Goal: Task Accomplishment & Management: Complete application form

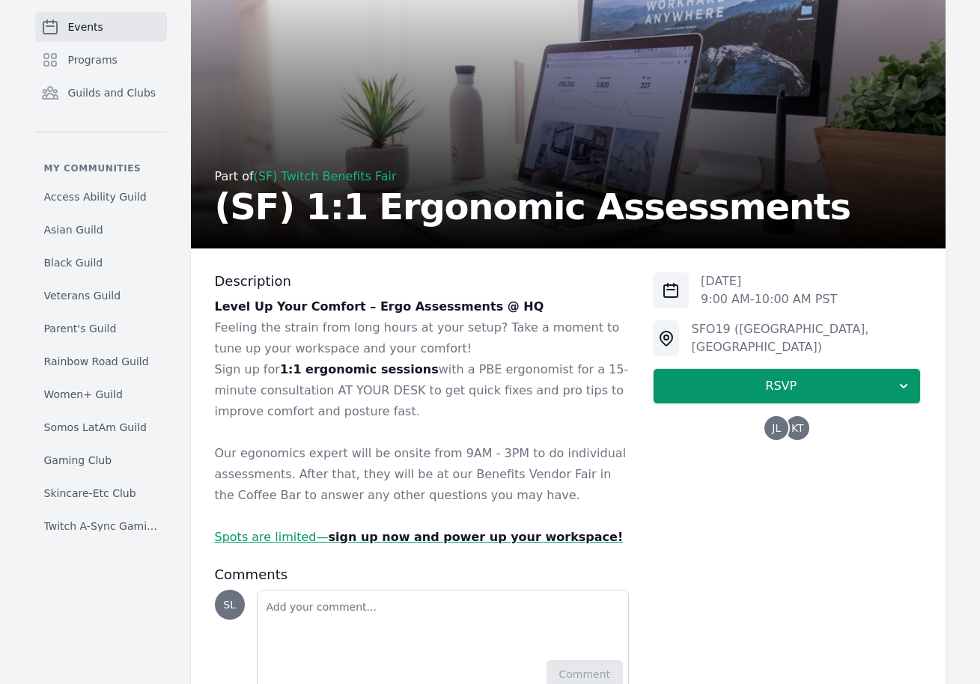
scroll to position [128, 0]
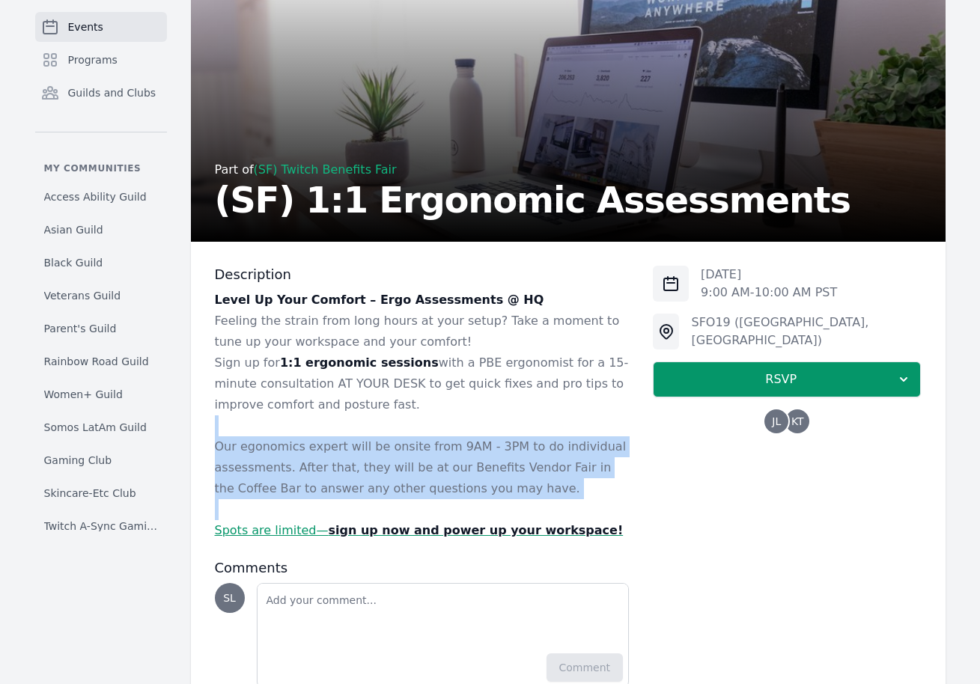
drag, startPoint x: 381, startPoint y: 417, endPoint x: 521, endPoint y: 518, distance: 172.7
click at [521, 518] on div "Level Up Your Comfort – Ergo Assessments @ HQ Feeling the strain from long hour…" at bounding box center [422, 416] width 415 height 252
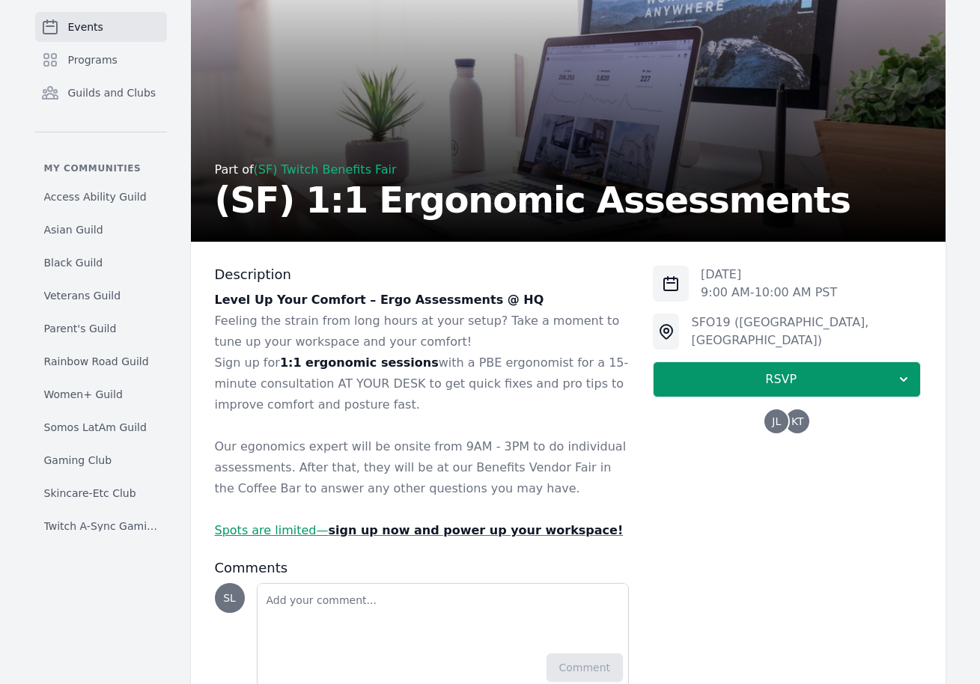
click at [601, 534] on p "Spots are limited— sign up now and power up your workspace!" at bounding box center [422, 530] width 415 height 21
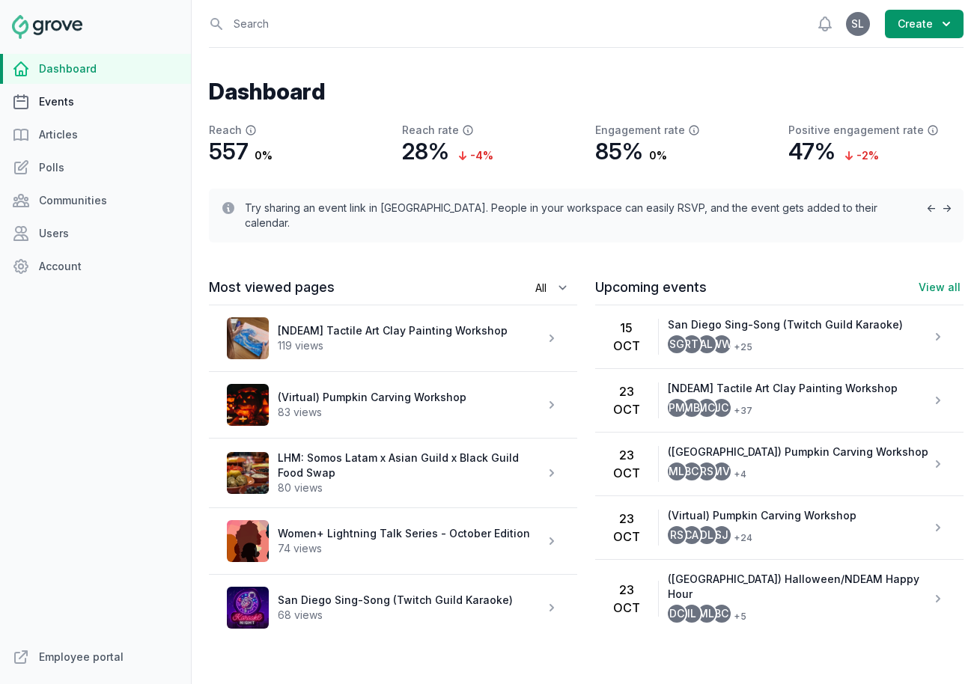
click at [83, 109] on link "Events" at bounding box center [95, 102] width 191 height 30
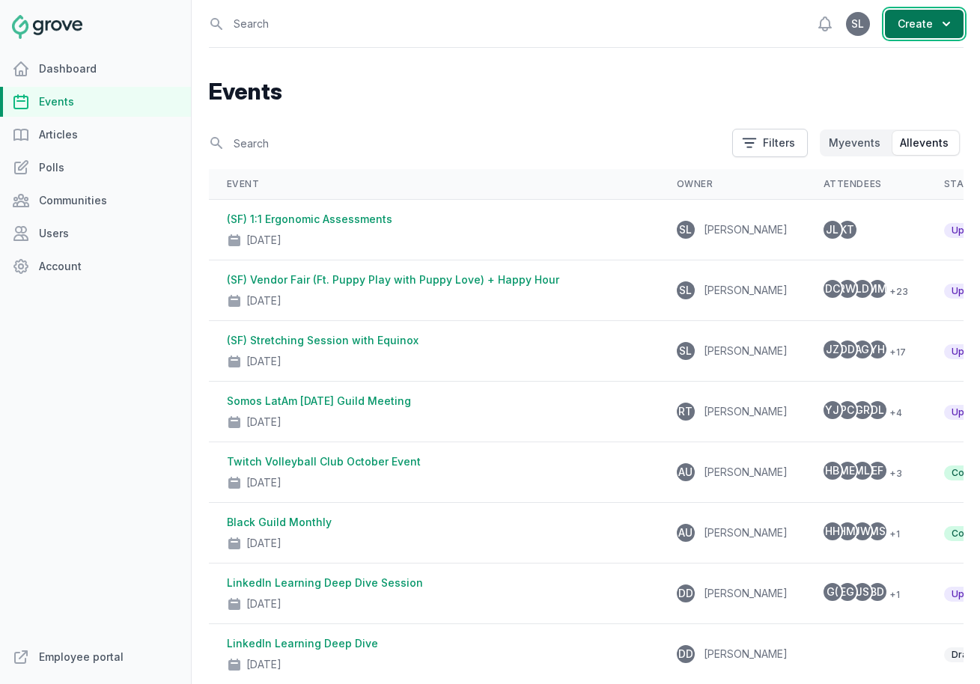
click at [918, 31] on button "Create" at bounding box center [924, 24] width 79 height 28
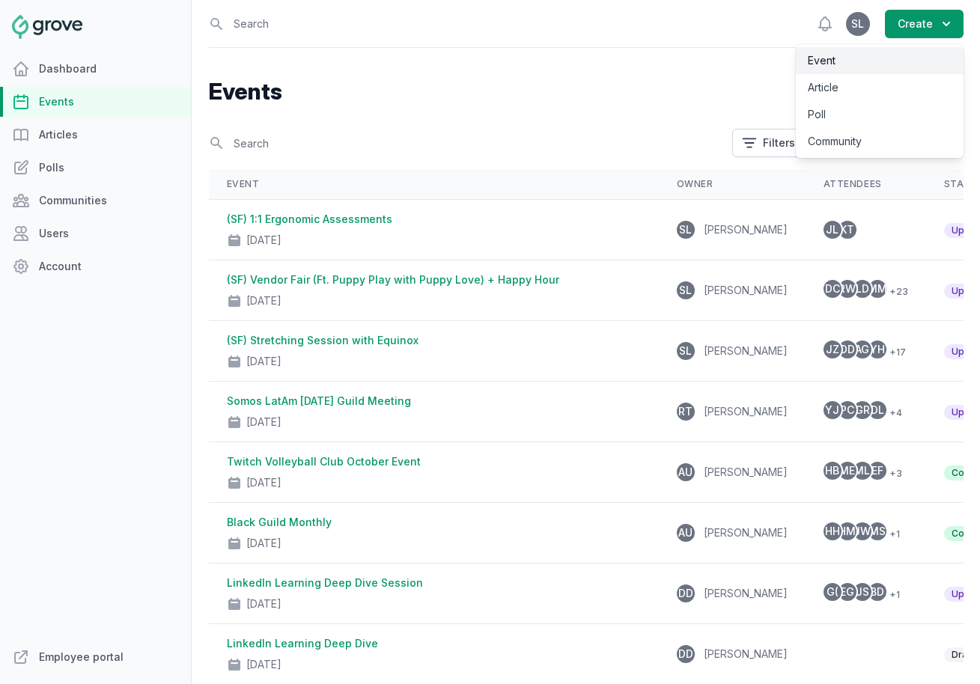
click at [900, 54] on link "Event" at bounding box center [880, 60] width 168 height 27
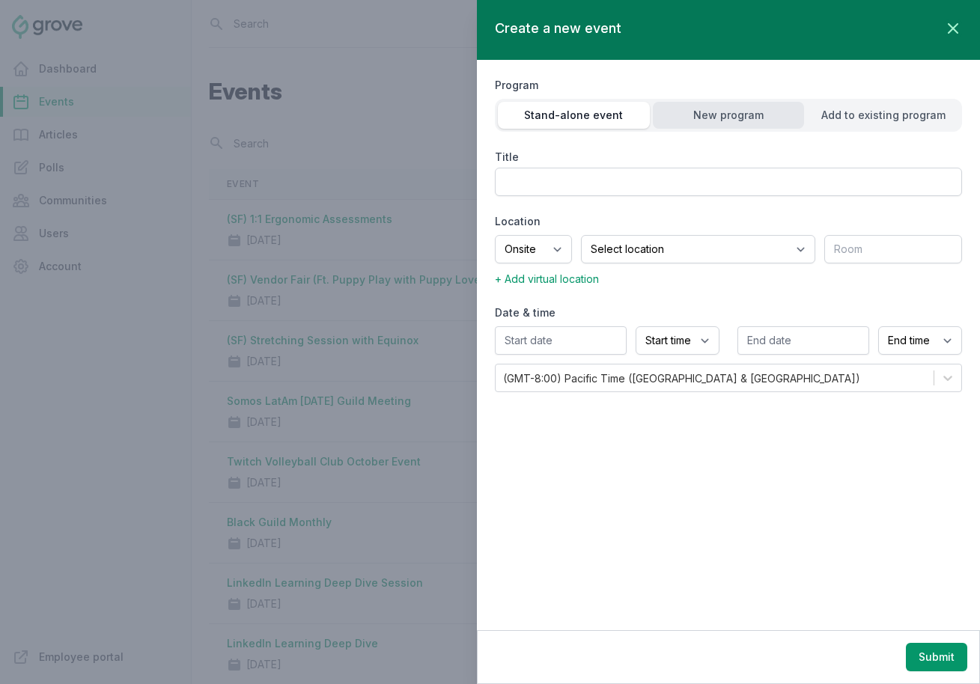
click at [734, 118] on div "New program" at bounding box center [729, 115] width 152 height 15
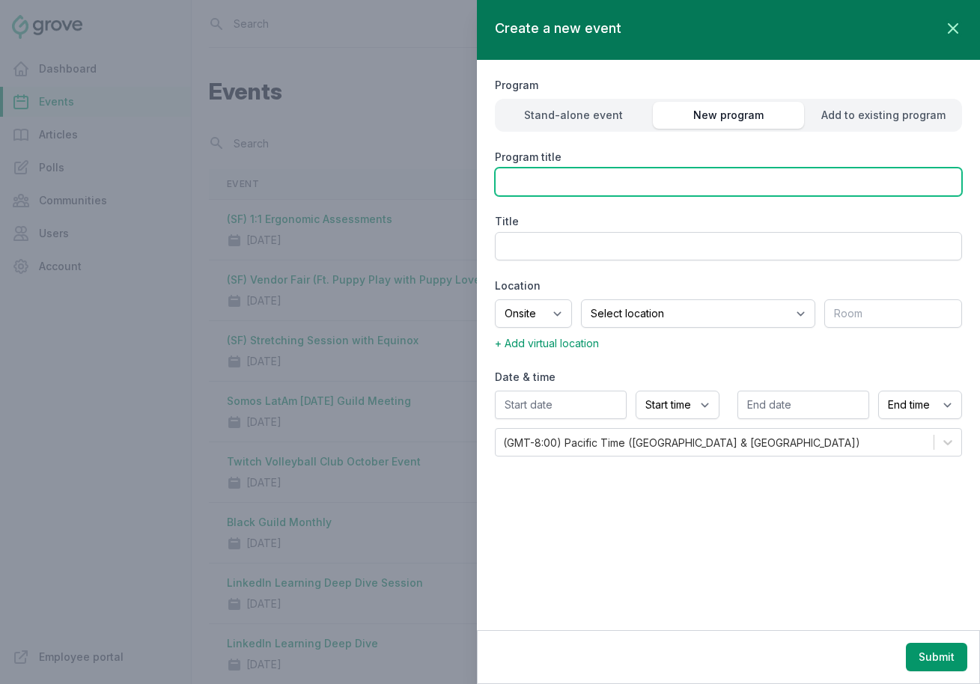
click at [657, 177] on input "Program title" at bounding box center [728, 182] width 467 height 28
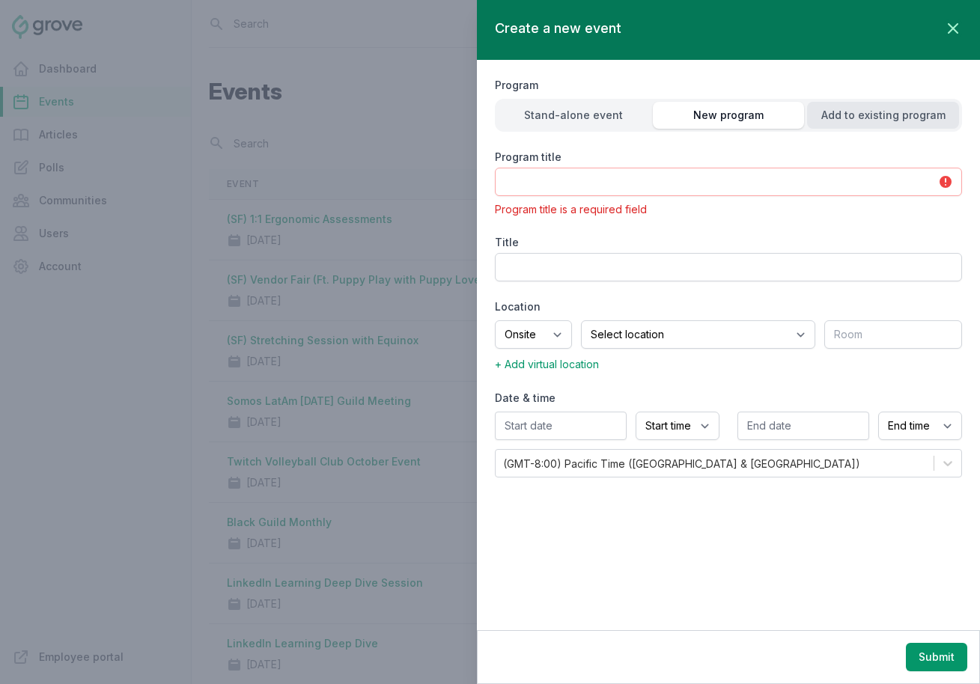
click at [848, 115] on div "Add to existing program" at bounding box center [883, 115] width 152 height 15
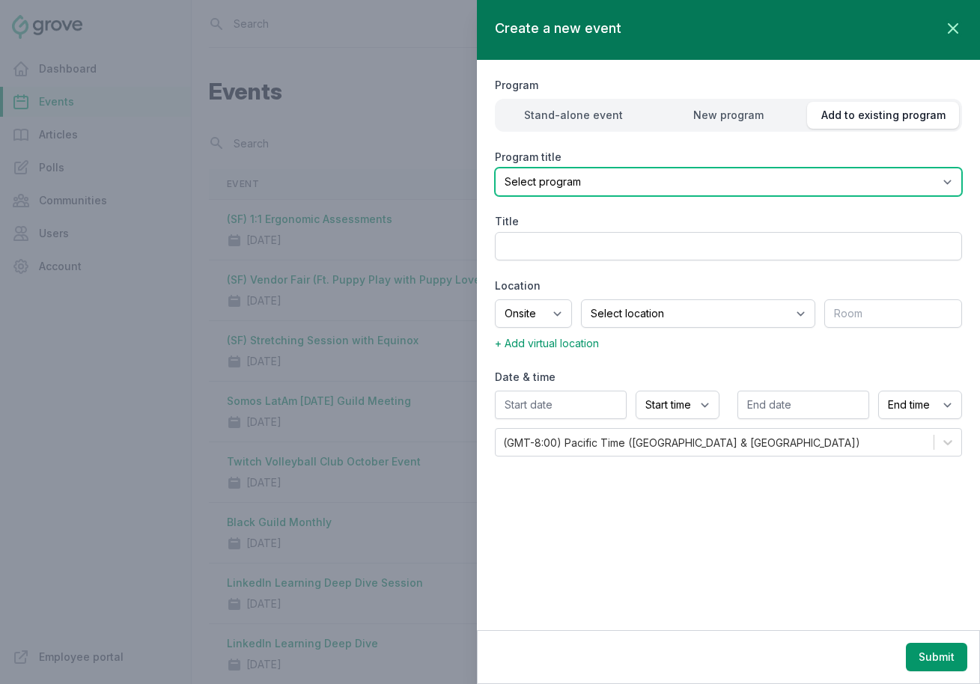
click at [752, 177] on select "Select program (SF Office) Coffee Movement Pop-up Mental Health Awareness Works…" at bounding box center [728, 182] width 467 height 28
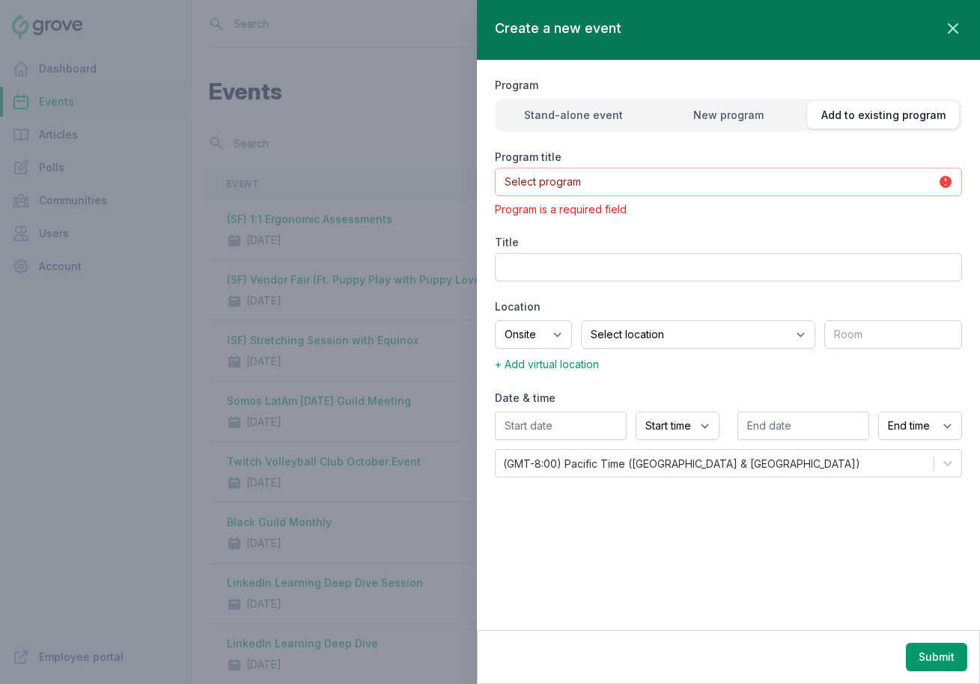
click at [73, 276] on div at bounding box center [490, 342] width 980 height 684
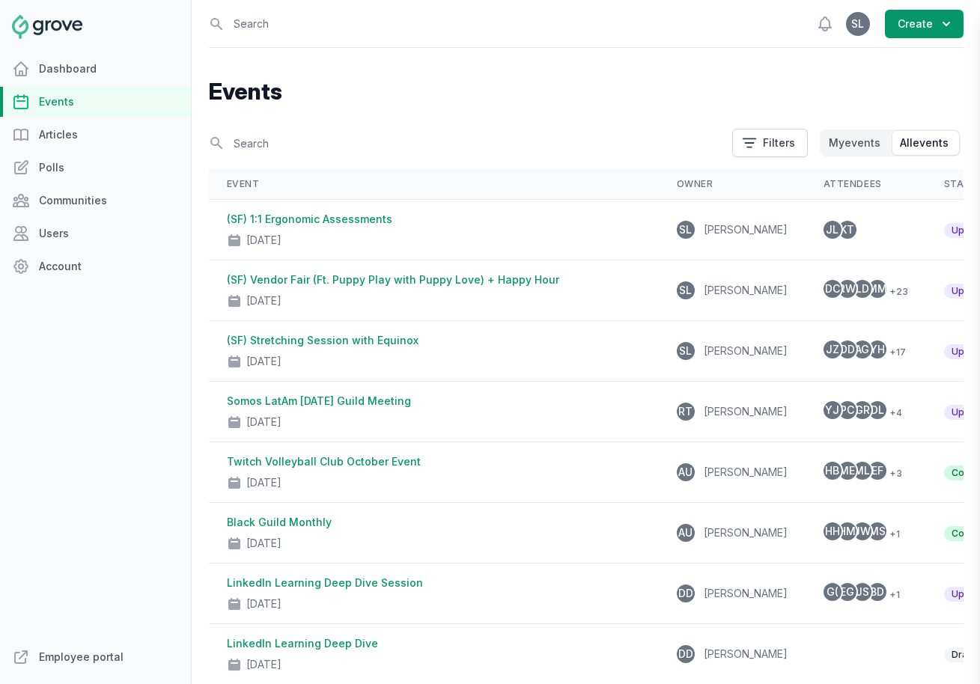
click at [64, 270] on div at bounding box center [490, 342] width 980 height 684
click at [63, 266] on link "Account" at bounding box center [95, 267] width 191 height 30
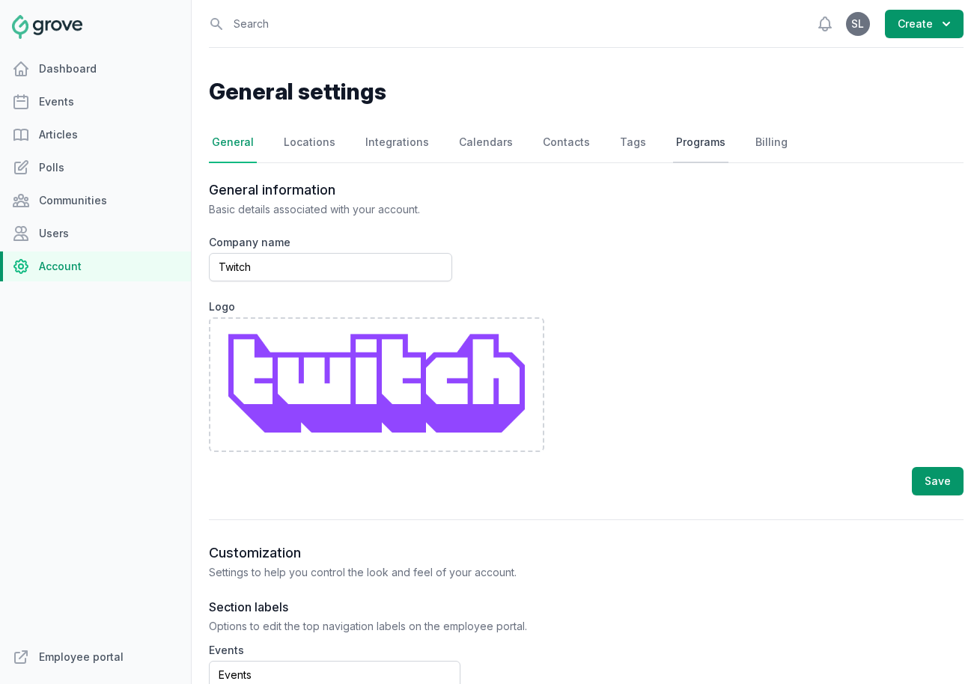
click at [683, 142] on link "Programs" at bounding box center [700, 143] width 55 height 40
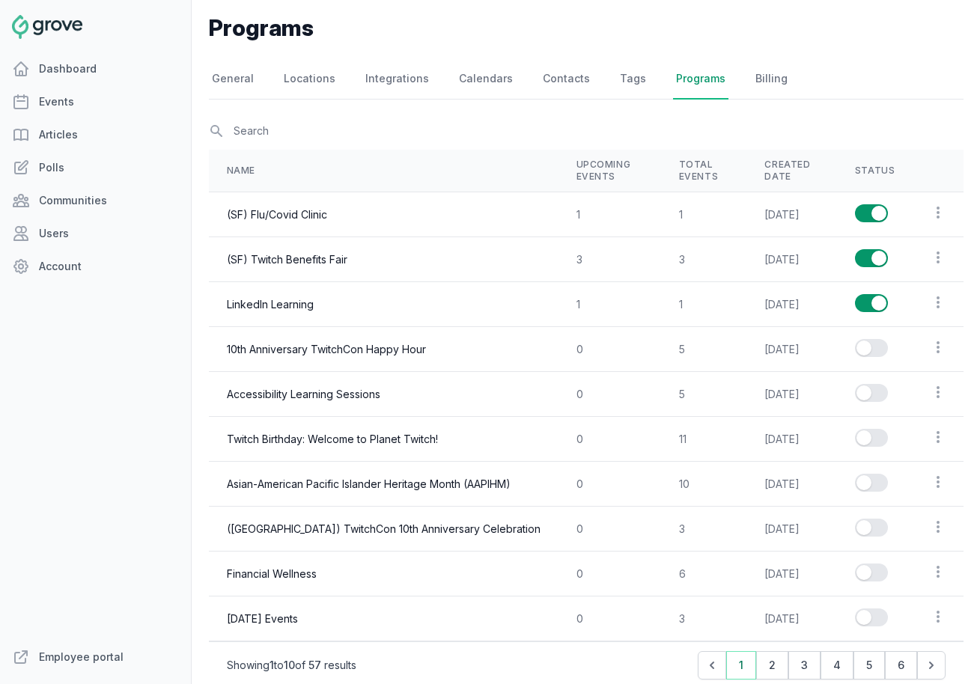
scroll to position [65, 0]
click at [769, 664] on button "2" at bounding box center [772, 664] width 32 height 28
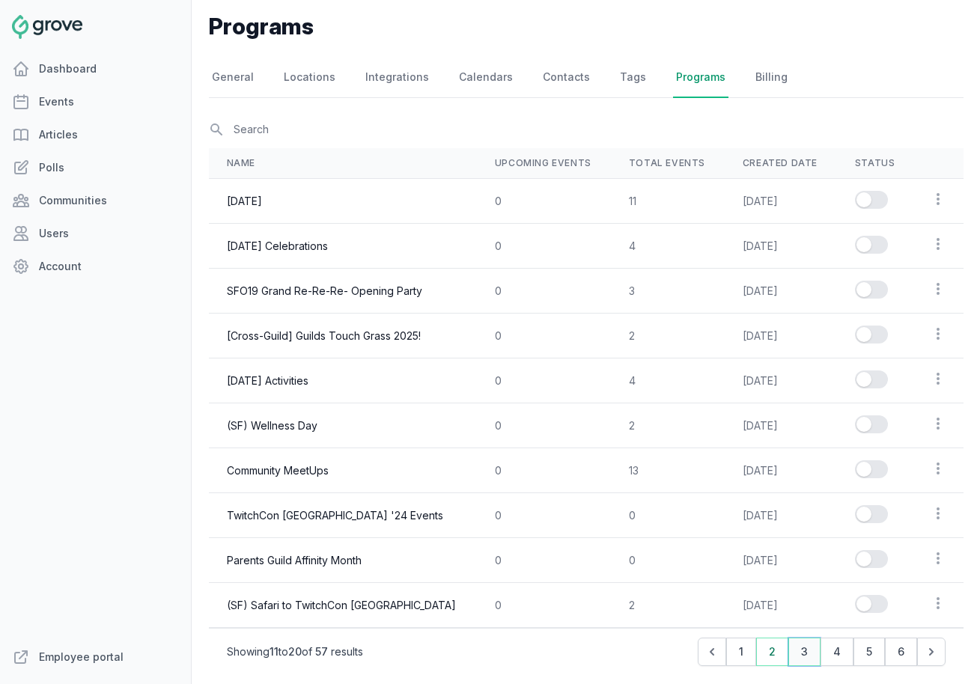
click at [801, 659] on button "3" at bounding box center [804, 652] width 32 height 28
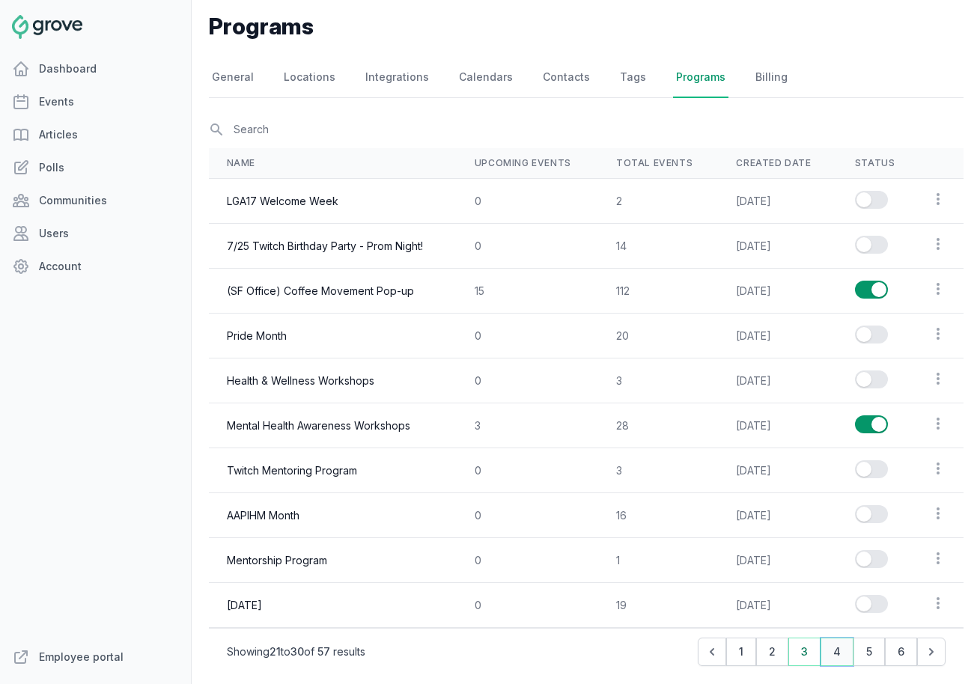
click at [838, 659] on button "4" at bounding box center [836, 652] width 33 height 28
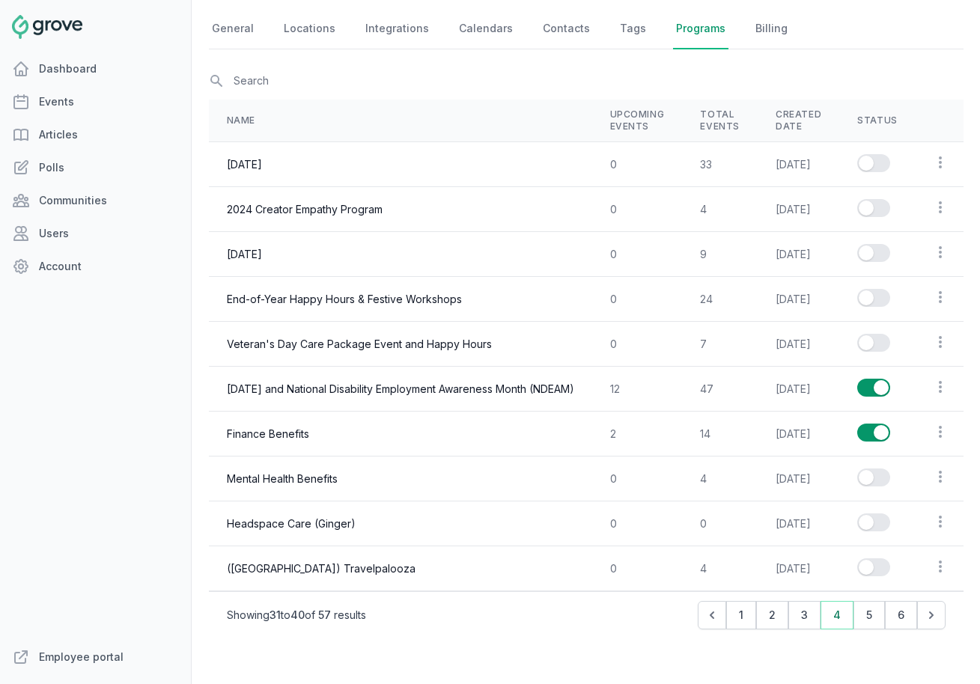
scroll to position [121, 0]
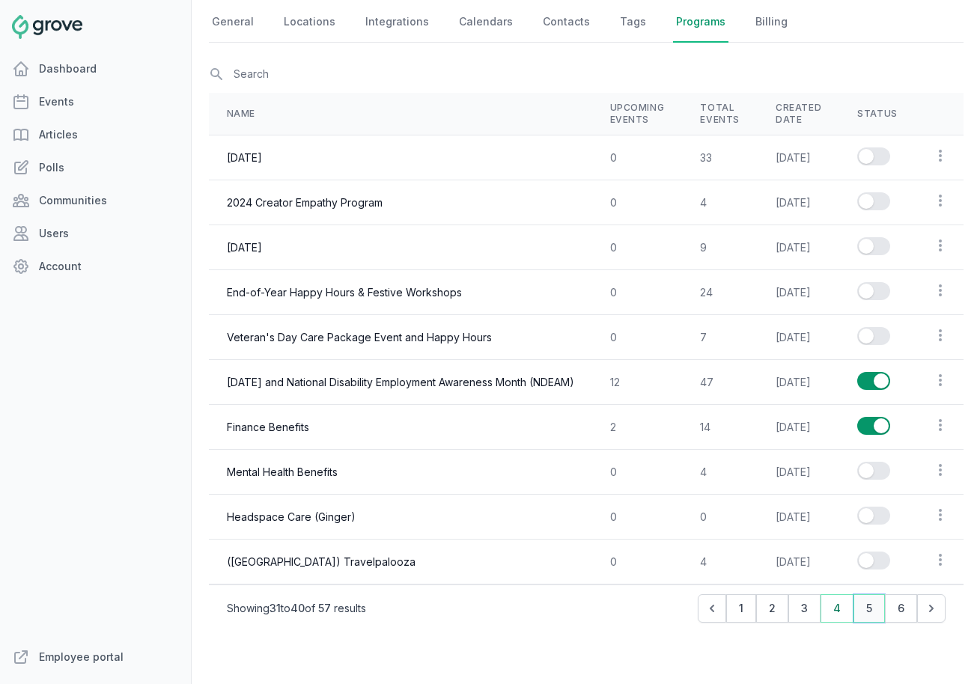
click at [873, 608] on button "5" at bounding box center [868, 608] width 31 height 28
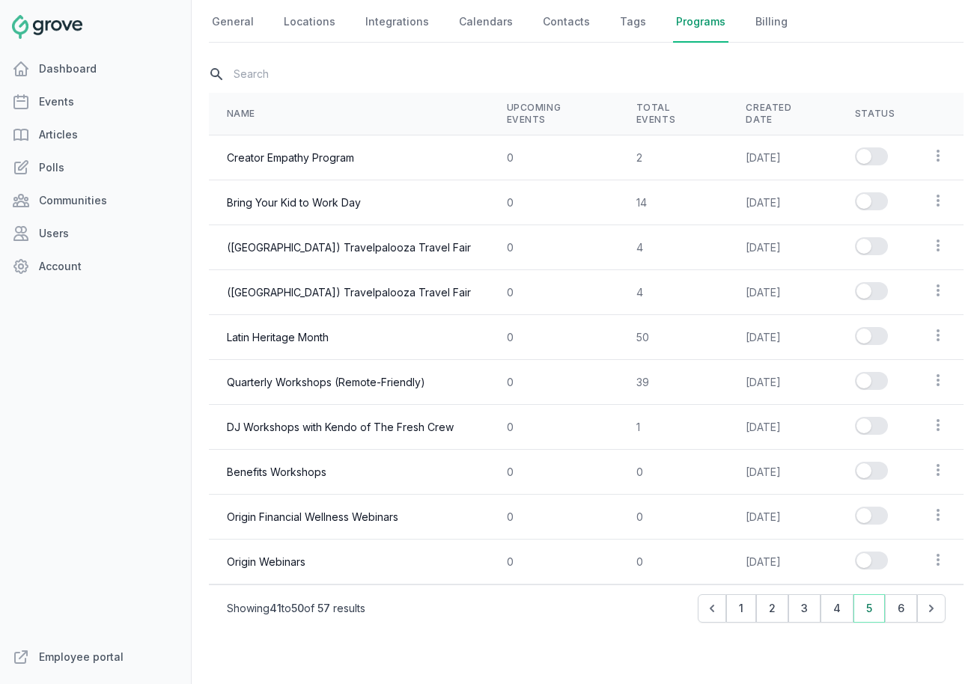
click at [275, 76] on input "text" at bounding box center [586, 74] width 755 height 26
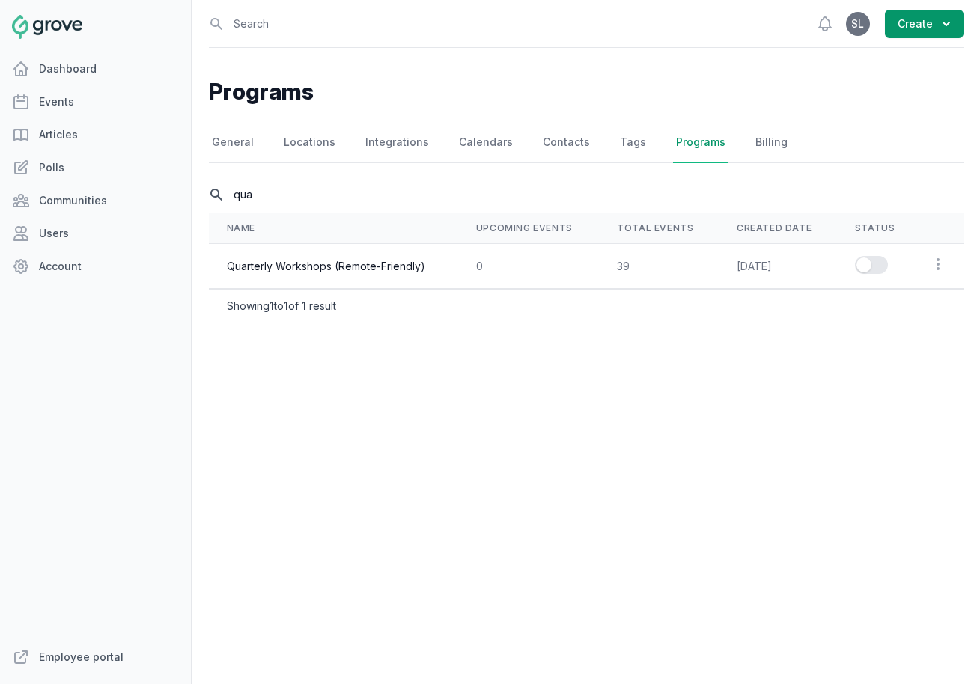
type input "qua"
click at [884, 272] on button "Enable series" at bounding box center [871, 265] width 33 height 18
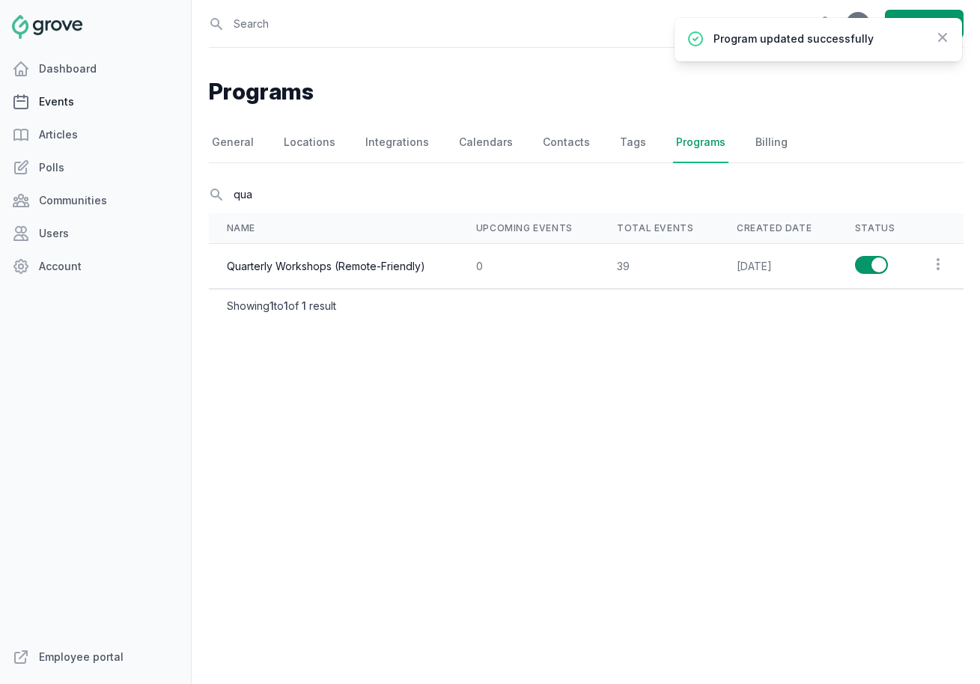
click at [97, 103] on link "Events" at bounding box center [95, 102] width 191 height 30
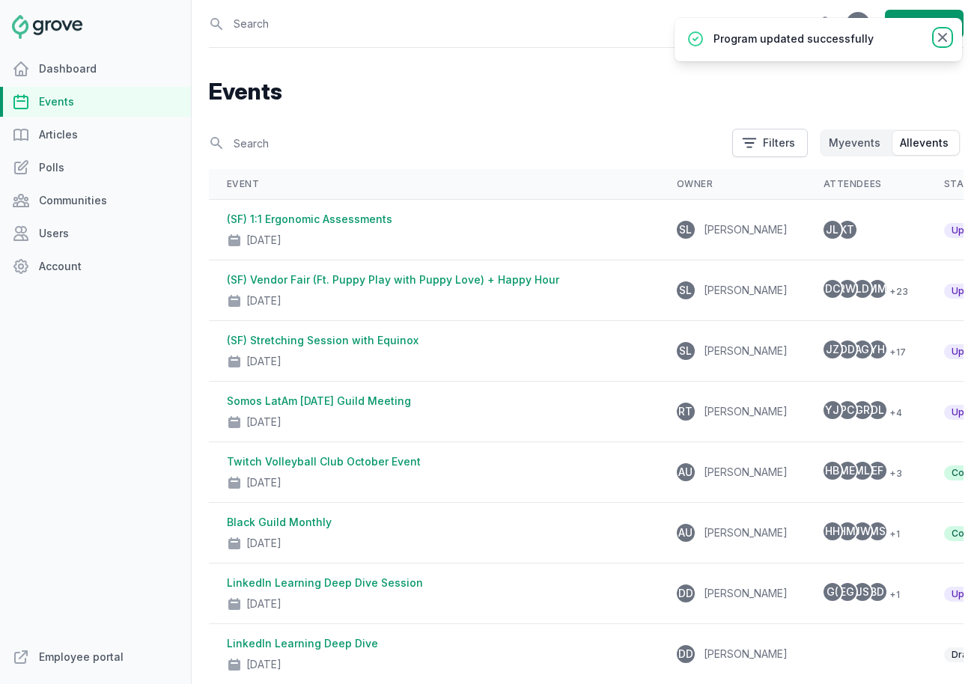
click at [949, 41] on icon at bounding box center [942, 37] width 15 height 15
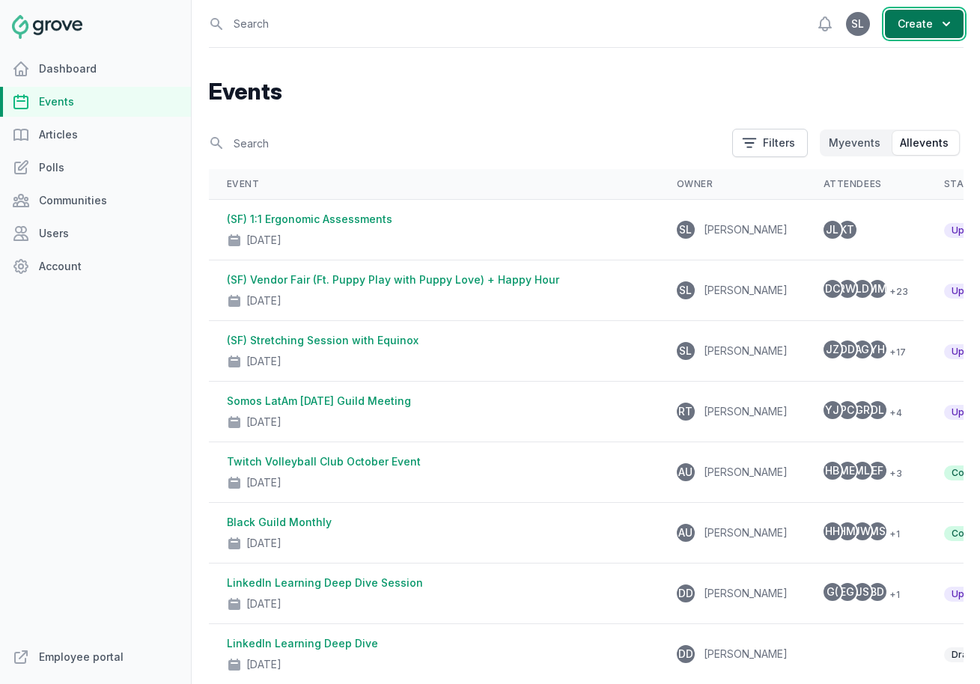
click at [922, 22] on button "Create" at bounding box center [924, 24] width 79 height 28
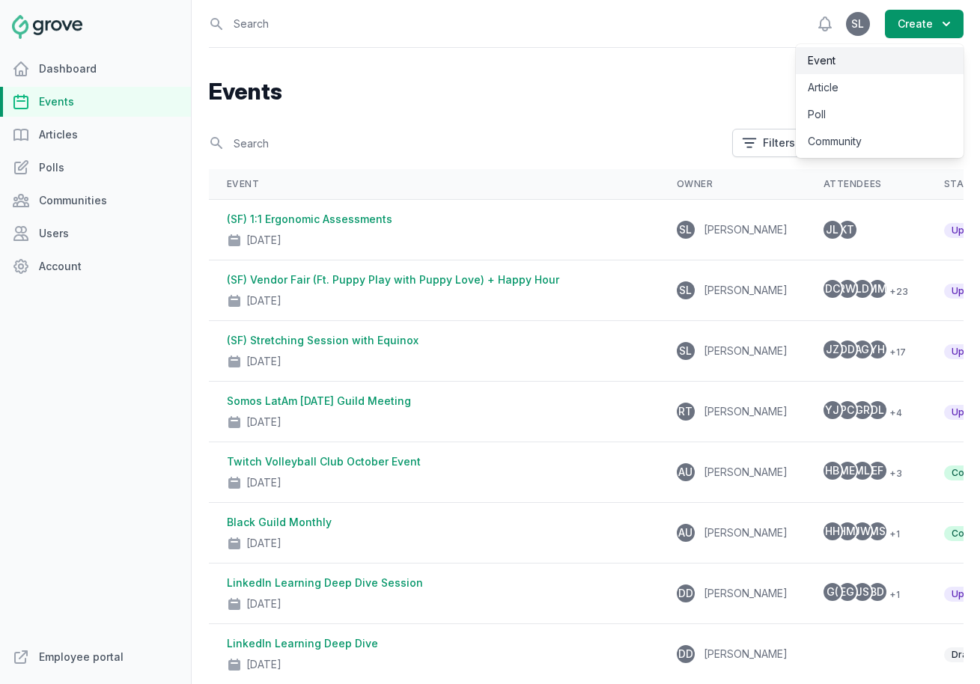
click at [882, 62] on link "Event" at bounding box center [880, 60] width 168 height 27
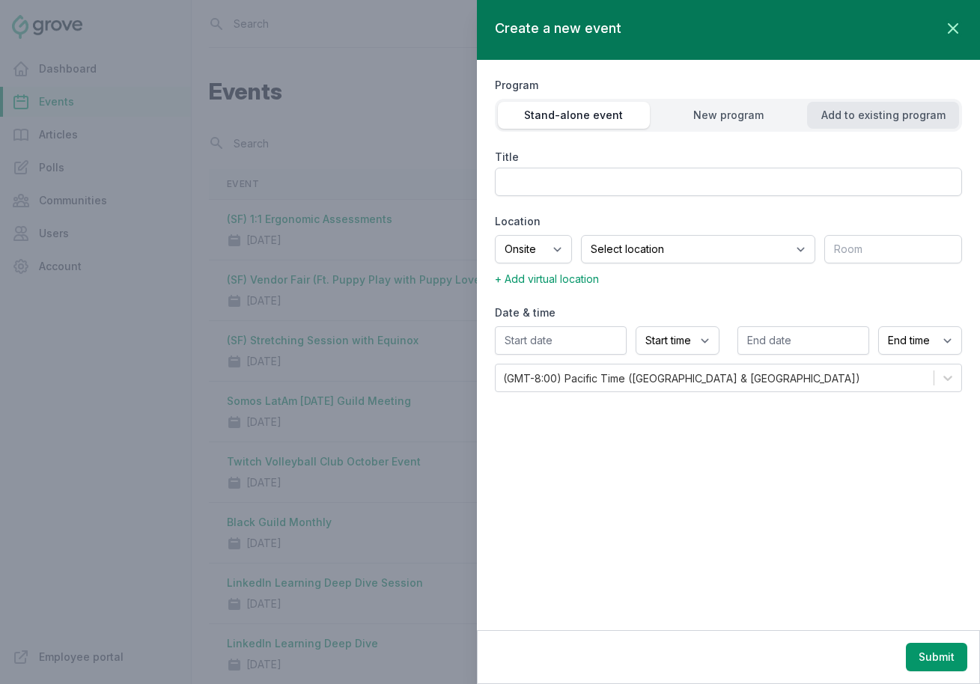
click at [883, 117] on div "Add to existing program" at bounding box center [883, 115] width 152 height 15
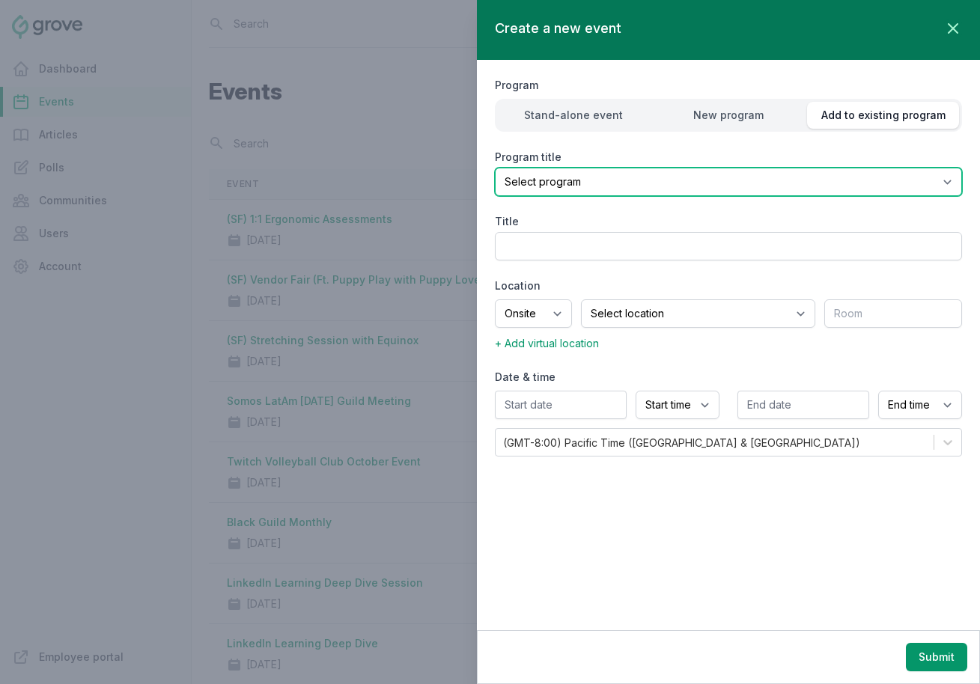
click at [758, 178] on select "Select program (SF Office) Coffee Movement Pop-up Mental Health Awareness Works…" at bounding box center [728, 182] width 467 height 28
select select "84"
click at [495, 168] on select "Select program (SF Office) Coffee Movement Pop-up Mental Health Awareness Works…" at bounding box center [728, 182] width 467 height 28
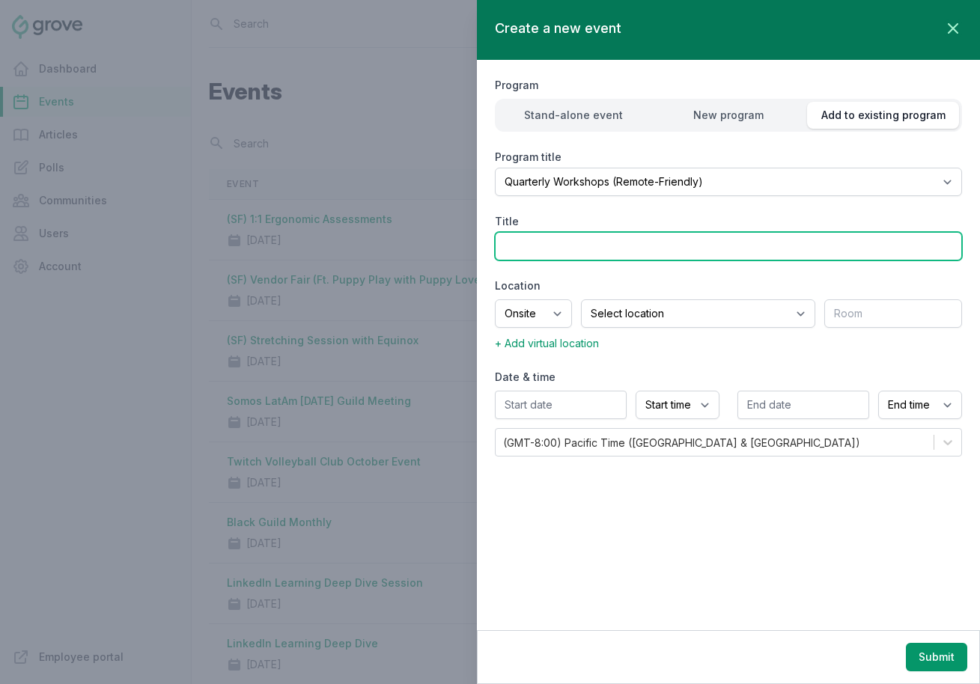
click at [613, 246] on input "Title" at bounding box center [728, 246] width 467 height 28
type input "(Virtual) Holiday Wreath Making Workshop"
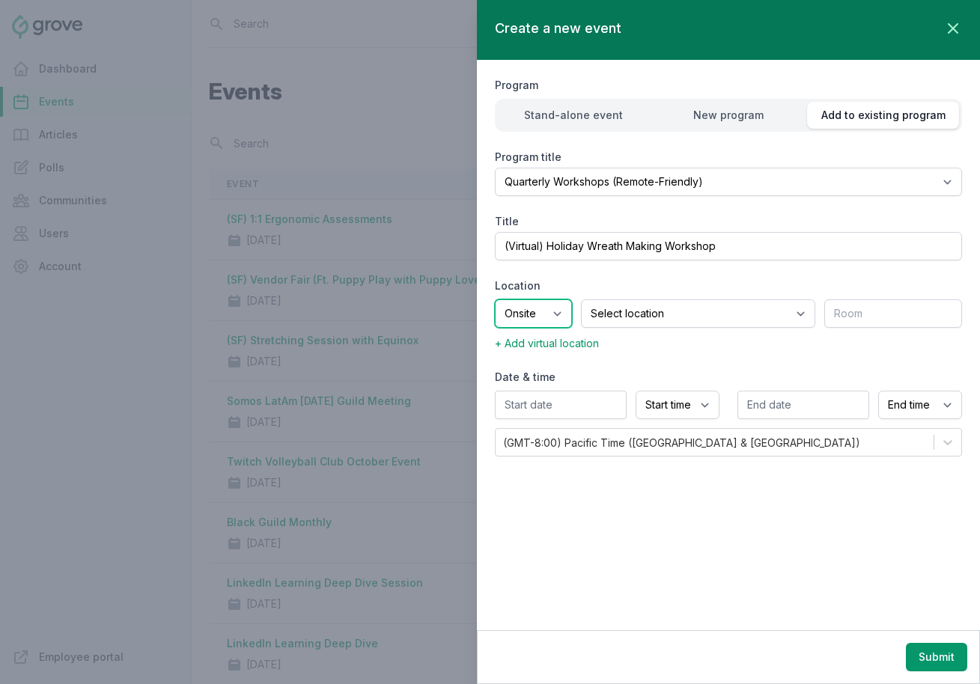
click at [562, 317] on select "Onsite Offsite Virtual only" at bounding box center [533, 313] width 77 height 28
select select "virtual"
click at [495, 299] on select "Onsite Offsite Virtual only" at bounding box center [533, 313] width 77 height 28
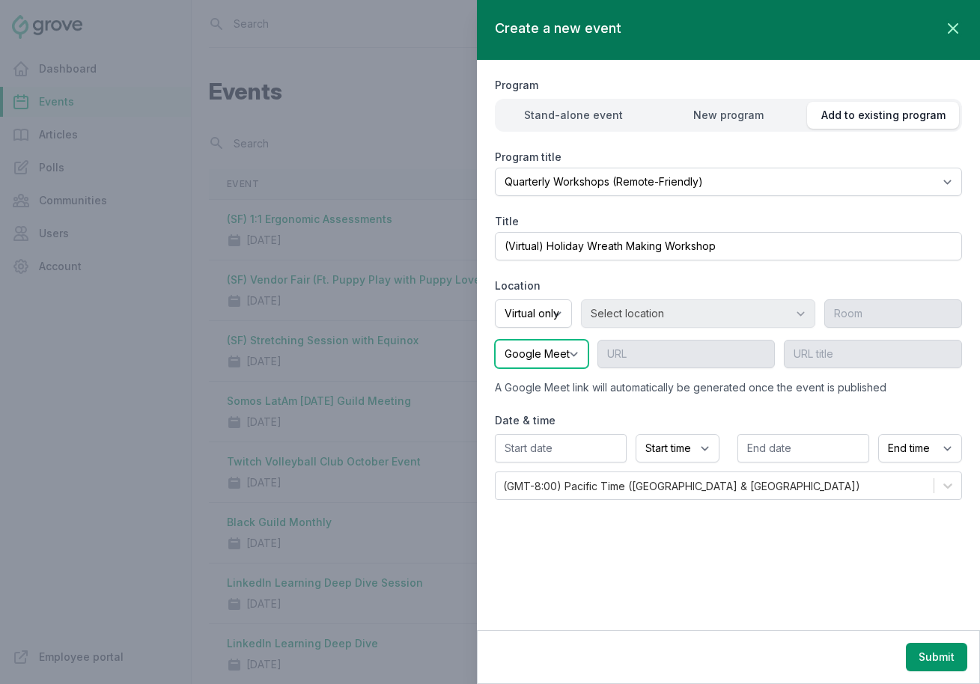
click at [558, 353] on select "Google Meet Other" at bounding box center [542, 354] width 94 height 28
click at [557, 442] on input "text" at bounding box center [561, 448] width 132 height 28
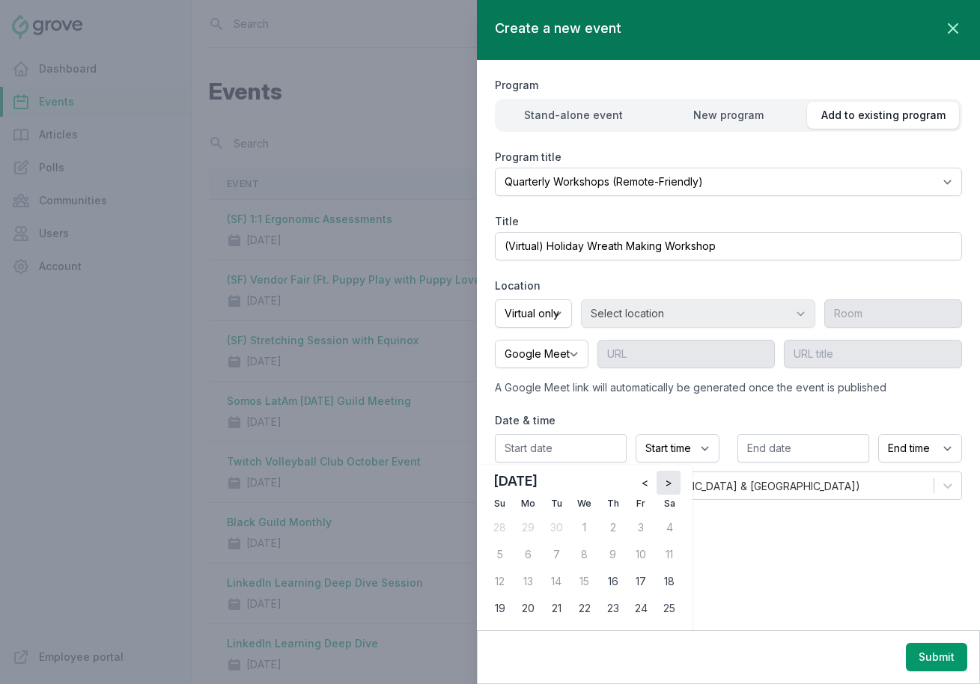
click at [679, 481] on button ">" at bounding box center [669, 483] width 24 height 24
click at [679, 480] on button ">" at bounding box center [669, 483] width 24 height 24
click at [636, 529] on div "5" at bounding box center [641, 528] width 24 height 24
type input "[DATE]"
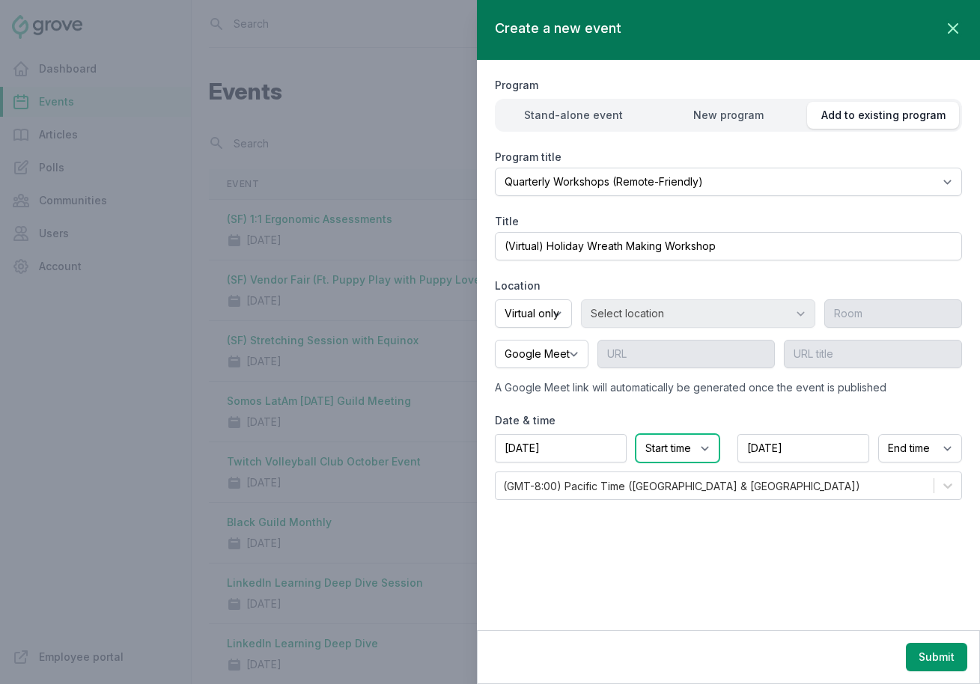
click at [660, 449] on select "Start time 12:00 AM 12:15 AM 12:30 AM 12:45 AM 1:00 AM 1:15 AM 1:30 AM 1:45 AM …" at bounding box center [678, 448] width 84 height 28
select select "2:30 PM"
click at [636, 434] on select "Start time 12:00 AM 12:15 AM 12:30 AM 12:45 AM 1:00 AM 1:15 AM 1:30 AM 1:45 AM …" at bounding box center [678, 448] width 84 height 28
select select "3:30 PM"
click at [943, 650] on button "Submit" at bounding box center [936, 657] width 61 height 28
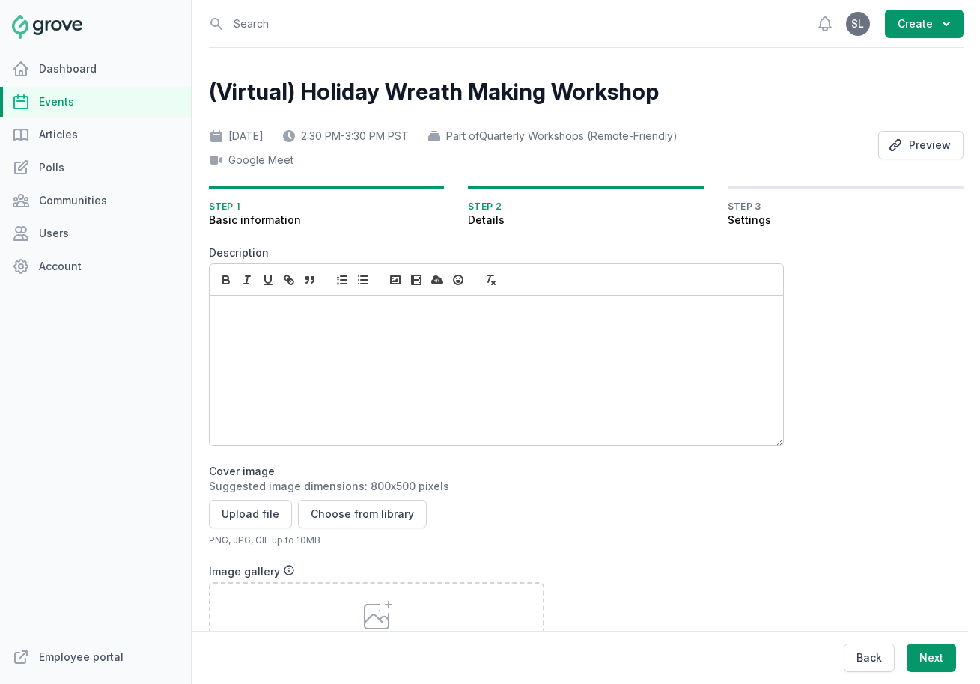
click at [253, 353] on div at bounding box center [496, 371] width 573 height 150
